Goal: Task Accomplishment & Management: Manage account settings

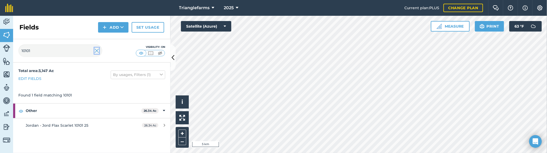
click at [95, 51] on img at bounding box center [96, 50] width 5 height 6
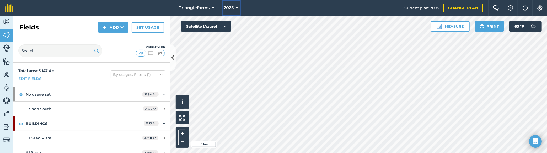
click at [231, 8] on span "2025" at bounding box center [229, 8] width 10 height 6
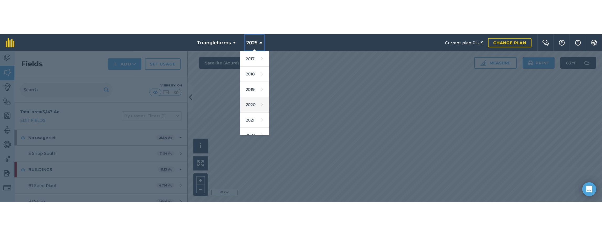
scroll to position [71, 0]
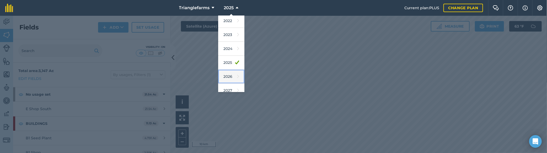
click at [228, 77] on link "2026" at bounding box center [231, 76] width 26 height 14
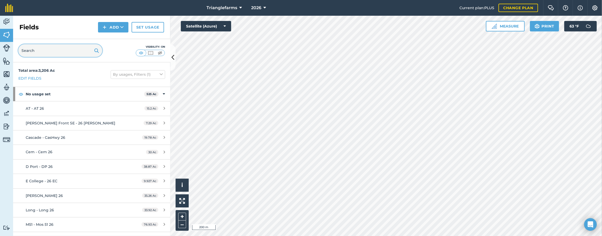
click at [61, 52] on input "text" at bounding box center [60, 50] width 84 height 13
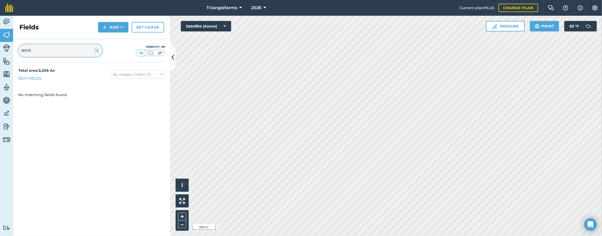
type input "80113"
click at [257, 8] on span "2026" at bounding box center [256, 8] width 10 height 6
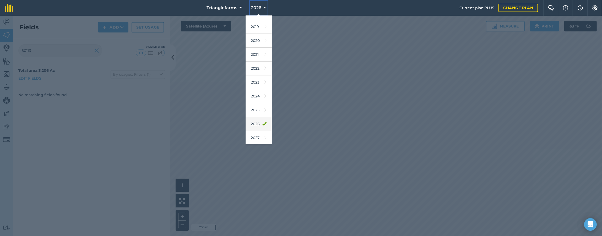
scroll to position [24, 0]
click at [256, 111] on link "2025" at bounding box center [259, 110] width 26 height 14
